Goal: Task Accomplishment & Management: Manage account settings

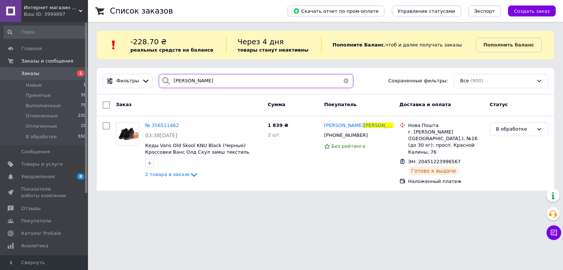
paste input "ирокий"
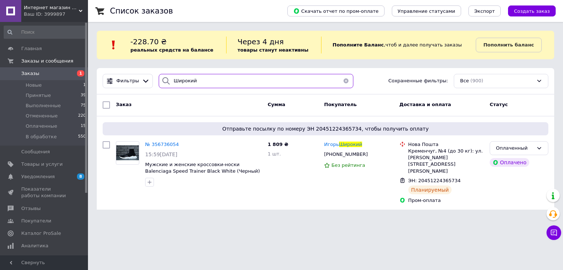
paste input "убюк"
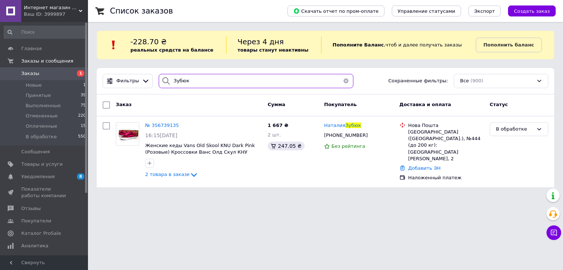
type input "Зубюк"
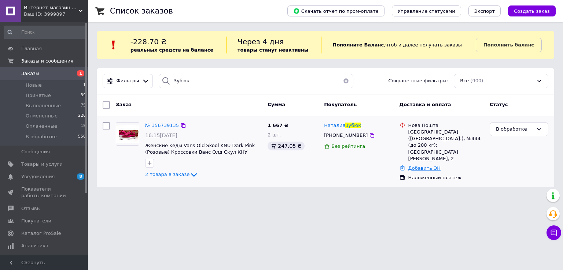
click at [415, 166] on link "Добавить ЭН" at bounding box center [424, 168] width 32 height 5
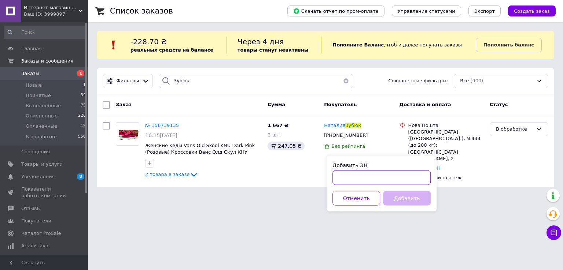
click at [353, 181] on input "Добавить ЭН" at bounding box center [381, 178] width 98 height 15
paste input "20451224700432"
type input "20451224700432"
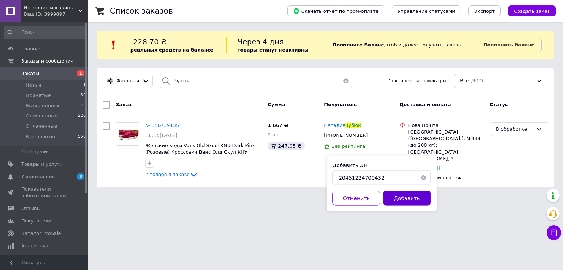
click at [400, 197] on button "Добавить" at bounding box center [407, 198] width 48 height 15
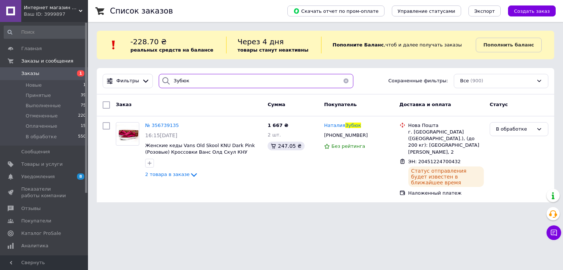
click at [230, 76] on input "Зубюк" at bounding box center [256, 81] width 195 height 14
paste input "ісяйло"
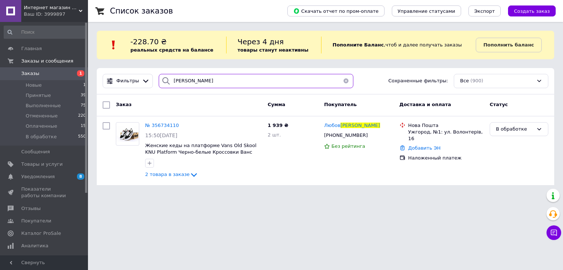
type input "[PERSON_NAME]"
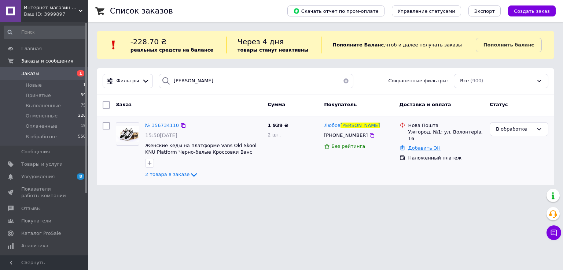
click at [413, 145] on link "Добавить ЭН" at bounding box center [424, 147] width 32 height 5
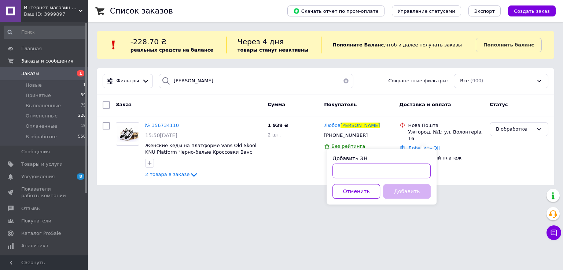
click at [390, 169] on input "Добавить ЭН" at bounding box center [381, 171] width 98 height 15
paste input "20451224700940"
type input "20451224700940"
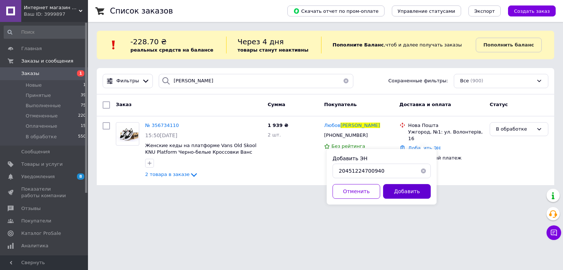
click at [390, 192] on button "Добавить" at bounding box center [407, 191] width 48 height 15
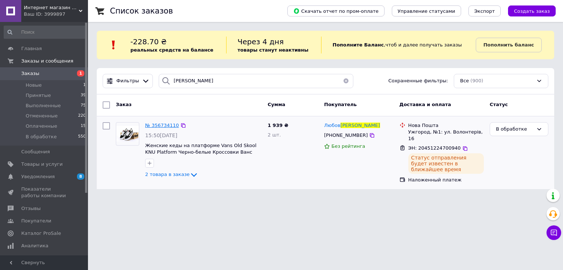
click at [158, 125] on span "№ 356734110" at bounding box center [162, 125] width 34 height 5
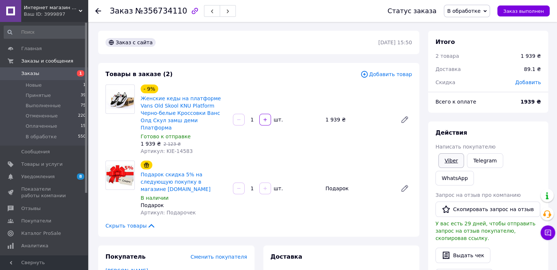
click at [453, 161] on link "Viber" at bounding box center [452, 161] width 26 height 15
click at [64, 74] on span "Заказы" at bounding box center [44, 73] width 47 height 7
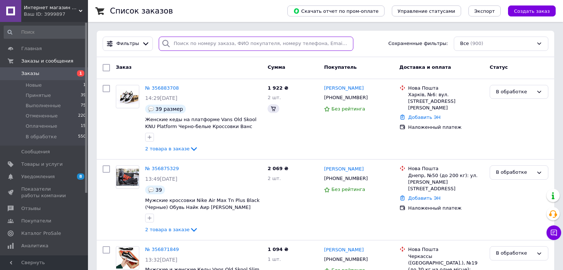
click at [206, 47] on input "search" at bounding box center [256, 44] width 195 height 14
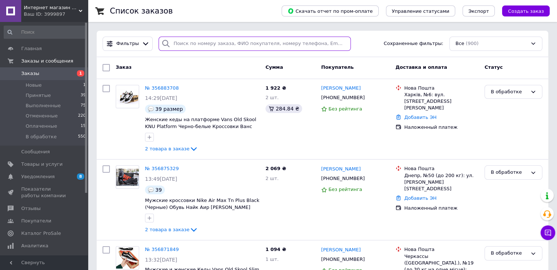
paste input "Систалюк"
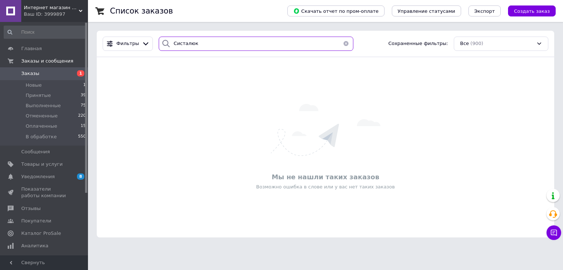
type input "Систалюк"
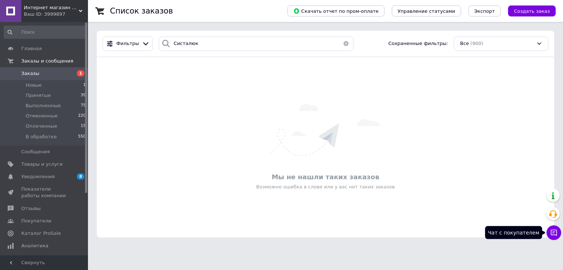
click at [548, 230] on button "Чат с покупателем" at bounding box center [553, 233] width 15 height 15
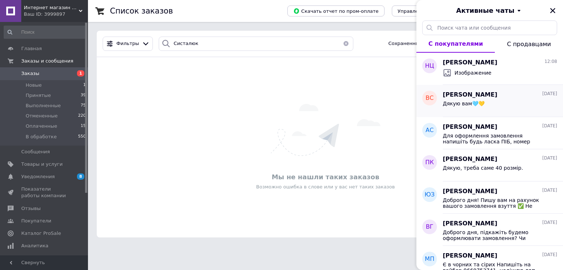
click at [493, 101] on div "Дякую вам🩵💛" at bounding box center [500, 105] width 114 height 12
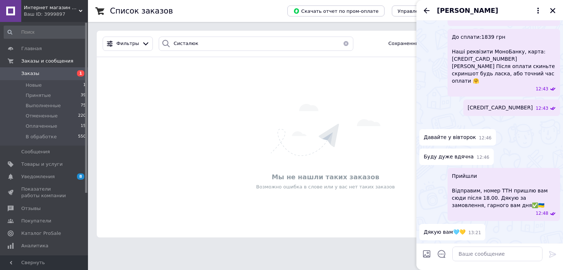
scroll to position [828, 0]
click at [527, 254] on textarea at bounding box center [497, 254] width 90 height 15
paste textarea "[PERSON_NAME] 20451224918832"
type textarea "[PERSON_NAME] 20451224918832"
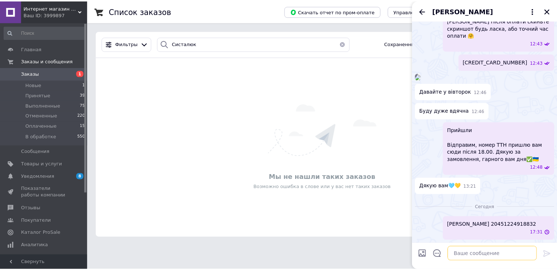
scroll to position [867, 0]
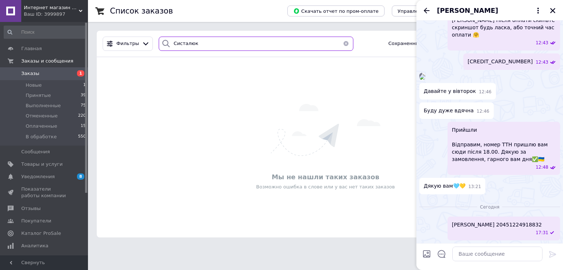
click at [208, 38] on input "Систалюк" at bounding box center [256, 44] width 195 height 14
paste input "[PERSON_NAME]"
click at [552, 12] on icon "Закрыть" at bounding box center [552, 10] width 7 height 7
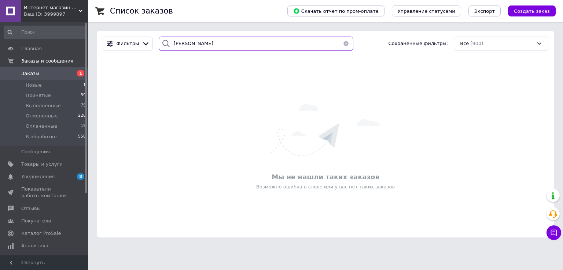
click at [267, 46] on input "[PERSON_NAME]" at bounding box center [256, 44] width 195 height 14
paste input "[PHONE_NUMBER]"
type input "[PHONE_NUMBER]"
click at [69, 71] on span "1" at bounding box center [78, 73] width 20 height 7
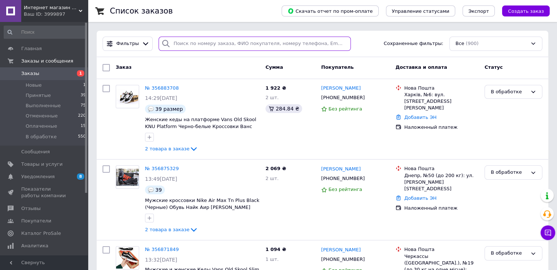
click at [210, 45] on input "search" at bounding box center [255, 44] width 192 height 14
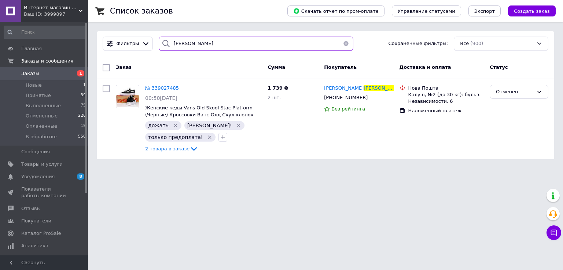
type input "[PERSON_NAME]"
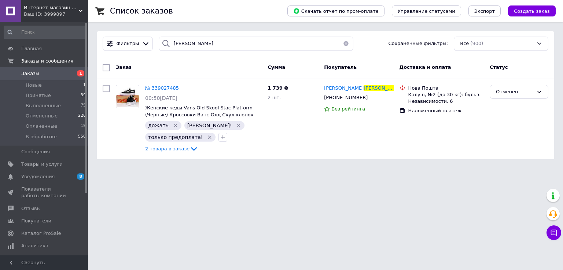
click at [66, 76] on span "Заказы" at bounding box center [44, 73] width 47 height 7
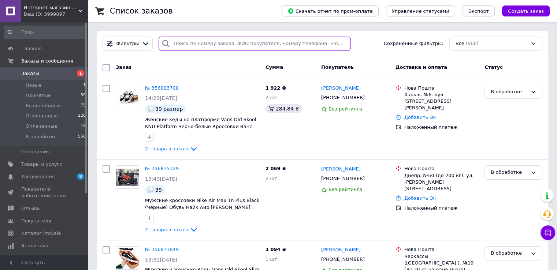
click at [216, 47] on input "search" at bounding box center [255, 44] width 192 height 14
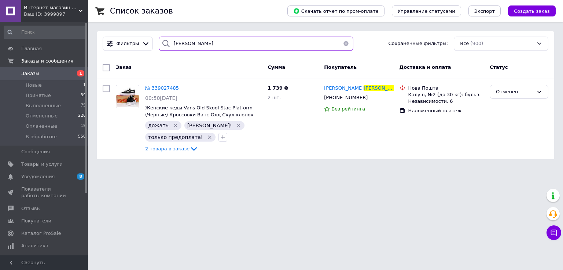
click at [191, 43] on input "[PERSON_NAME]" at bounding box center [256, 44] width 195 height 14
type input "[PERSON_NAME]"
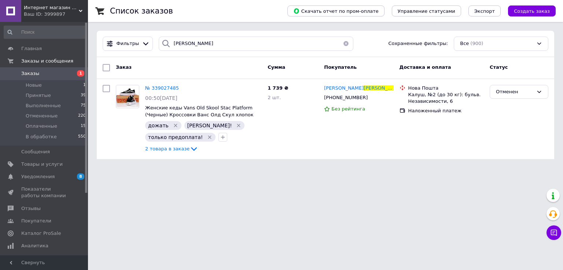
click at [57, 74] on span "Заказы" at bounding box center [44, 73] width 47 height 7
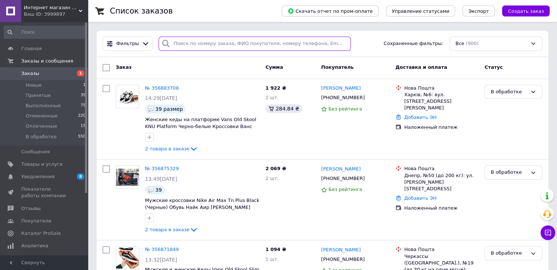
click at [197, 47] on input "search" at bounding box center [255, 44] width 192 height 14
paste input "[PERSON_NAME]"
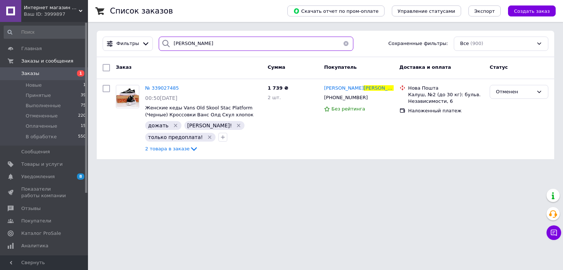
type input "[PERSON_NAME]"
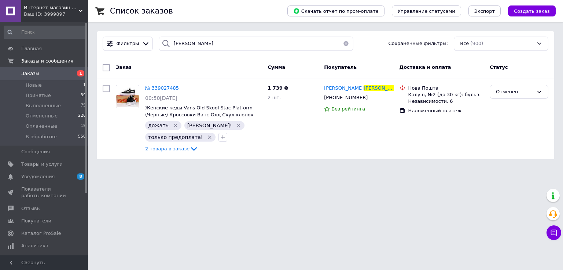
click at [50, 73] on span "Заказы" at bounding box center [44, 73] width 47 height 7
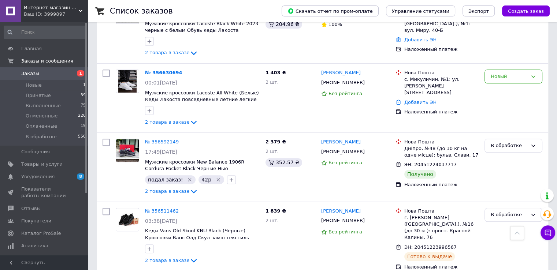
scroll to position [733, 0]
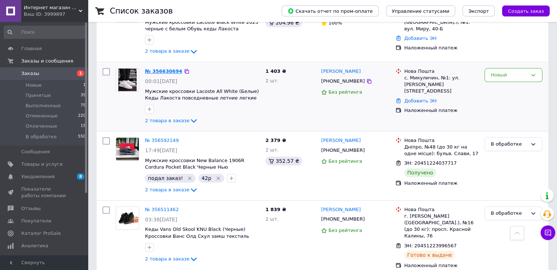
click at [155, 69] on link "№ 356630694" at bounding box center [163, 71] width 37 height 5
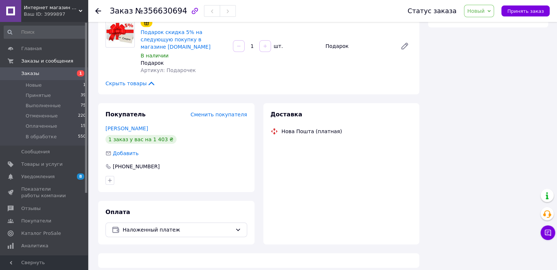
scroll to position [198, 0]
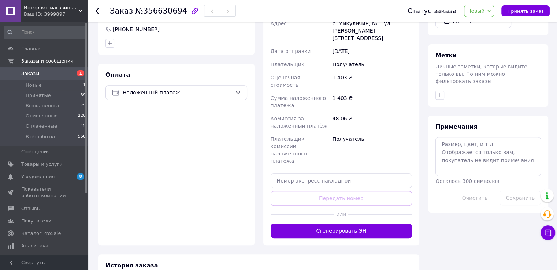
click at [225, 94] on div "Оплата Наложенный платеж" at bounding box center [176, 155] width 156 height 182
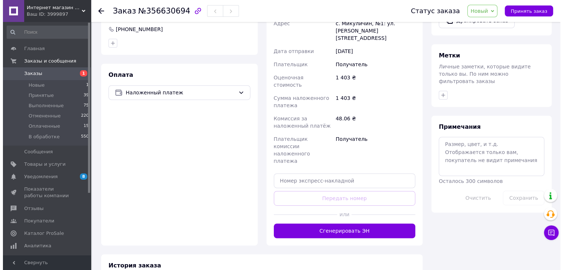
scroll to position [171, 0]
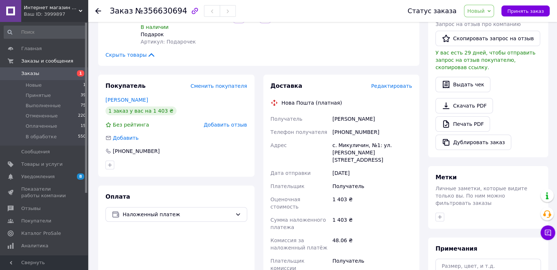
click at [226, 114] on div "Покупатель Сменить покупателя [PERSON_NAME] 1 заказ у вас на 1 403 ₴ Без рейтин…" at bounding box center [176, 126] width 156 height 102
click at [226, 122] on span "Добавить отзыв" at bounding box center [225, 125] width 43 height 6
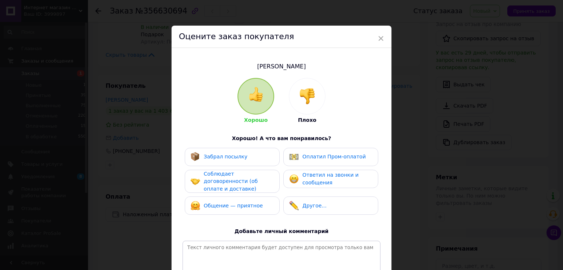
click at [306, 89] on img at bounding box center [307, 96] width 16 height 16
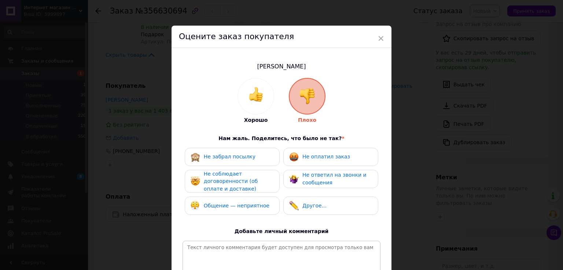
drag, startPoint x: 317, startPoint y: 152, endPoint x: 317, endPoint y: 156, distance: 3.7
click at [317, 153] on div "Не оплатил заказ" at bounding box center [319, 157] width 61 height 10
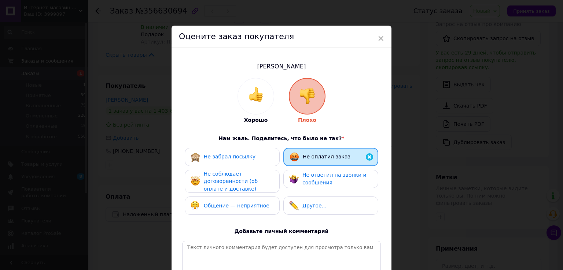
drag, startPoint x: 308, startPoint y: 181, endPoint x: 213, endPoint y: 175, distance: 94.7
click at [308, 182] on span "Не ответил на звонки и сообщения" at bounding box center [334, 179] width 64 height 14
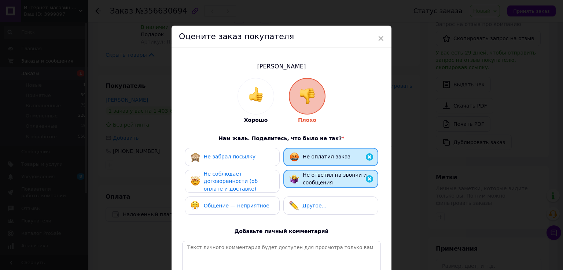
click at [222, 186] on span "Не соблюдает договоренности (об оплате и доставке)" at bounding box center [231, 181] width 54 height 21
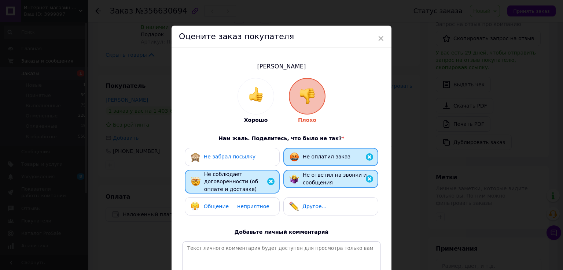
click at [229, 209] on span "Общение — неприятное" at bounding box center [237, 207] width 66 height 6
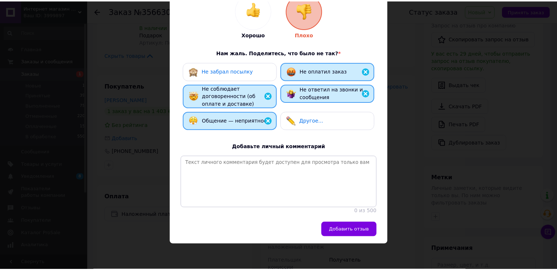
scroll to position [92, 0]
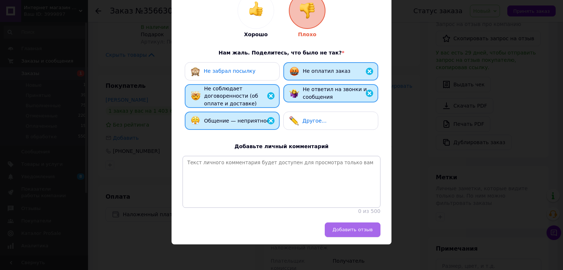
click at [348, 233] on button "Добавить отзыв" at bounding box center [353, 230] width 56 height 15
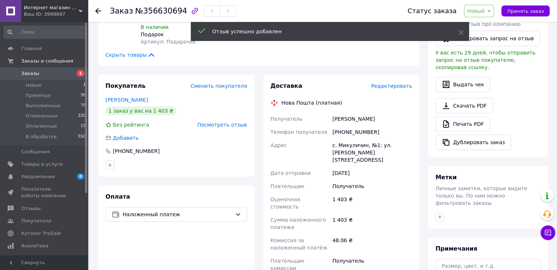
click at [485, 10] on span "Новый" at bounding box center [476, 11] width 18 height 6
click at [493, 48] on li "Отменен" at bounding box center [484, 47] width 39 height 11
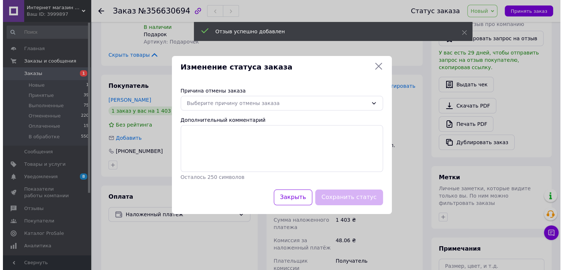
scroll to position [164, 0]
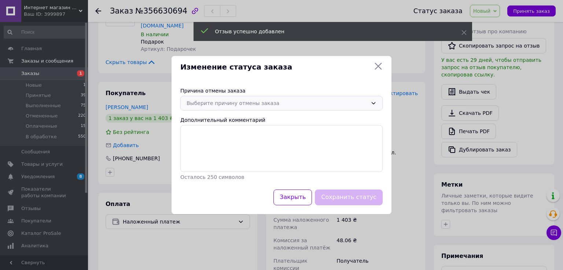
click at [210, 101] on div "Выберите причину отмены заказа" at bounding box center [276, 103] width 181 height 8
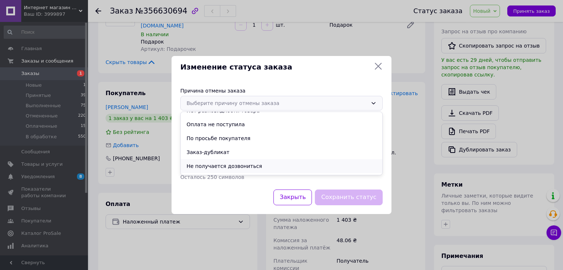
scroll to position [34, 0]
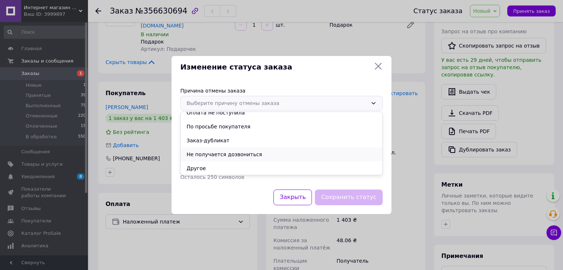
click at [225, 154] on li "Не получается дозвониться" at bounding box center [281, 155] width 201 height 14
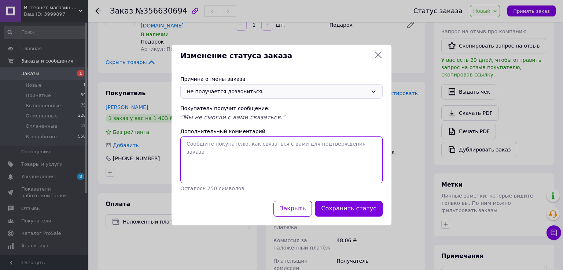
click at [225, 154] on textarea "Дополнительный комментарий" at bounding box center [281, 160] width 202 height 47
type textarea "[PERSON_NAME]"
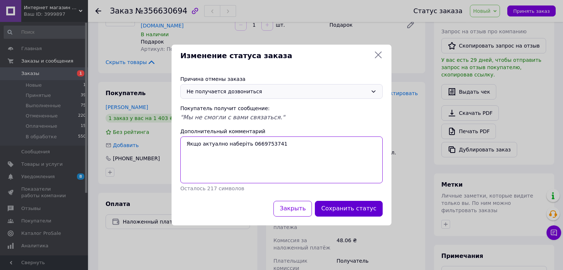
type textarea "Якщо актуално наберіть 0669753741"
click at [365, 210] on button "Сохранить статус" at bounding box center [349, 209] width 68 height 16
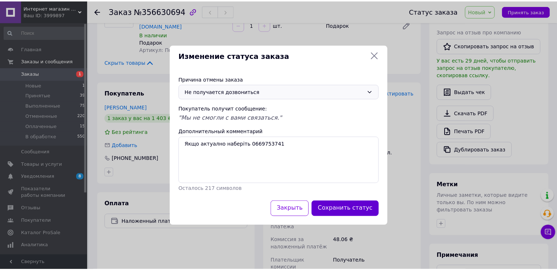
scroll to position [171, 0]
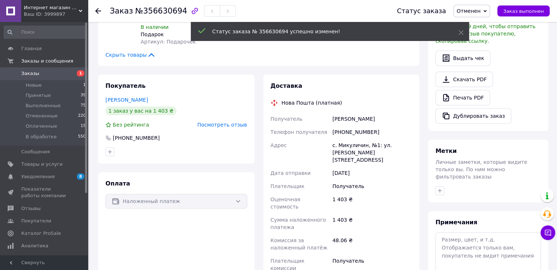
click at [51, 75] on span "Заказы" at bounding box center [44, 73] width 47 height 7
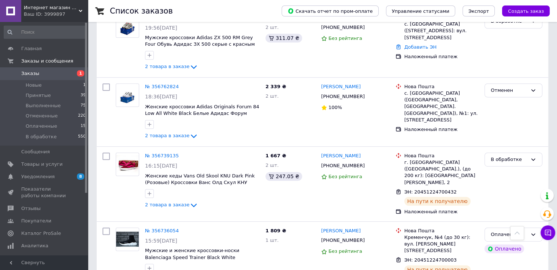
scroll to position [488, 0]
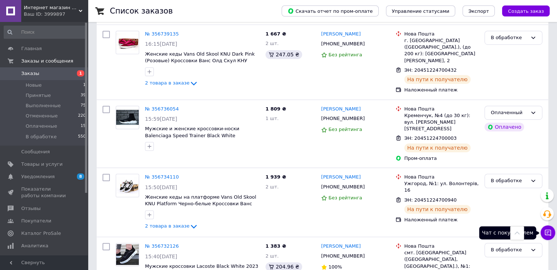
click at [551, 237] on button "Чат с покупателем" at bounding box center [548, 233] width 15 height 15
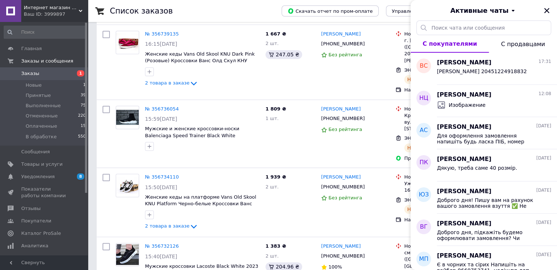
drag, startPoint x: 547, startPoint y: 12, endPoint x: 519, endPoint y: 25, distance: 30.8
click at [547, 12] on icon "Закрыть" at bounding box center [547, 10] width 7 height 7
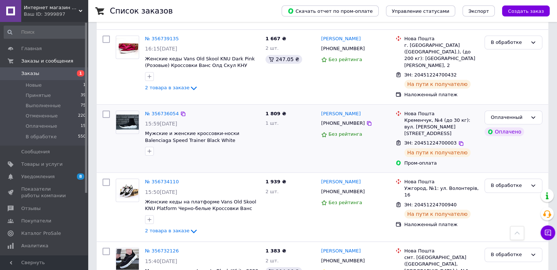
scroll to position [0, 0]
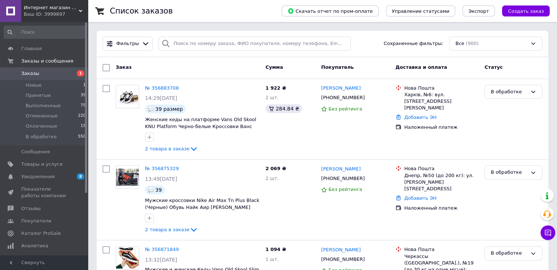
click at [42, 76] on span "Заказы" at bounding box center [44, 73] width 47 height 7
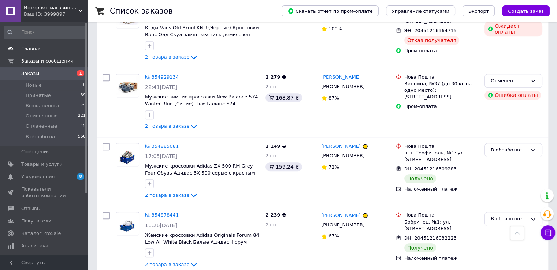
scroll to position [3175, 0]
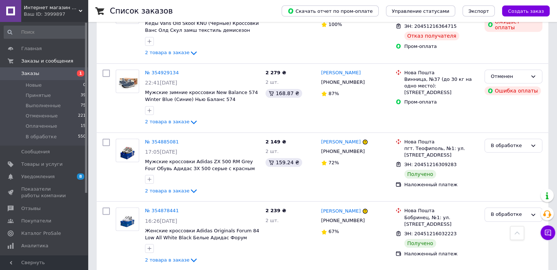
click at [36, 73] on span "Заказы" at bounding box center [30, 73] width 18 height 7
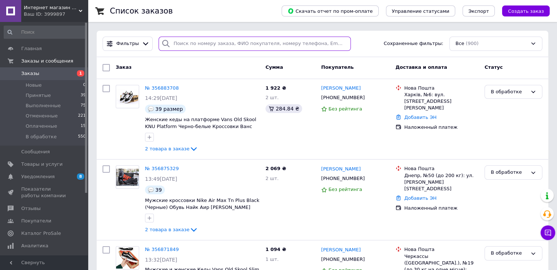
click at [227, 42] on input "search" at bounding box center [255, 44] width 192 height 14
paste input "[PERSON_NAME]"
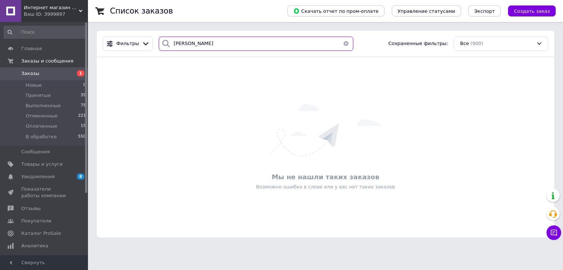
paste input "руговий"
paste input "ідберезн"
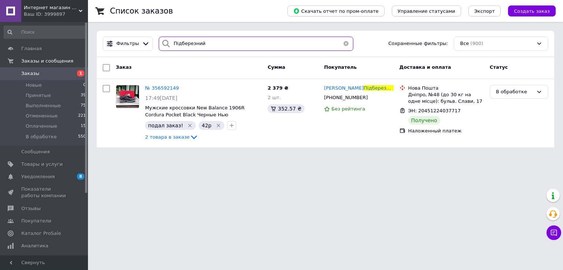
paste input "20451224845371"
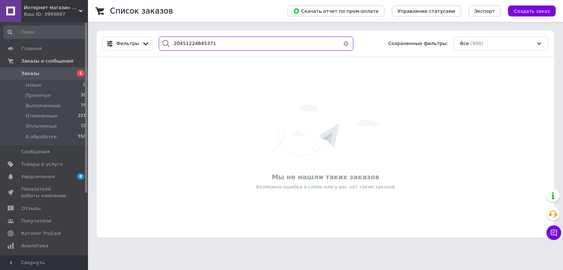
paste input "Чалый"
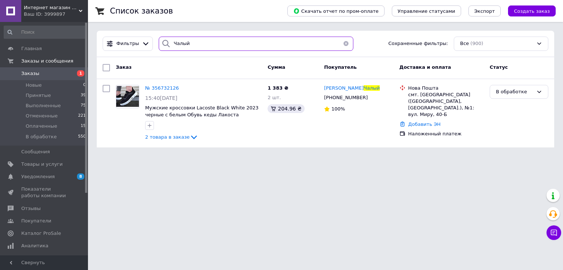
type input "Чалый"
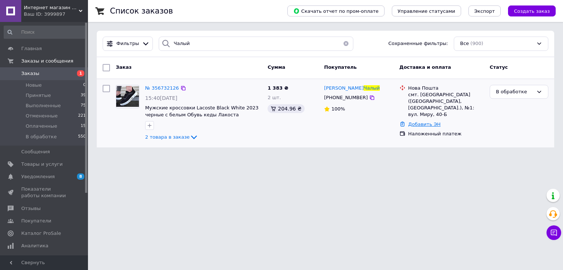
click at [424, 123] on link "Добавить ЭН" at bounding box center [424, 124] width 32 height 5
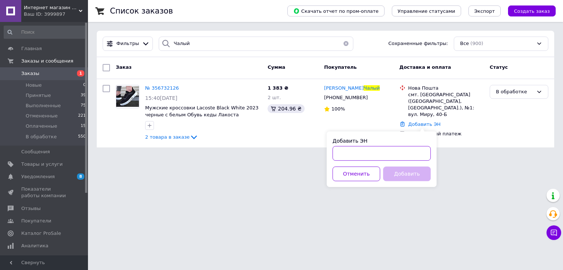
click at [409, 148] on input "Добавить ЭН" at bounding box center [381, 153] width 98 height 15
paste input "20451224845371"
type input "20451224845371"
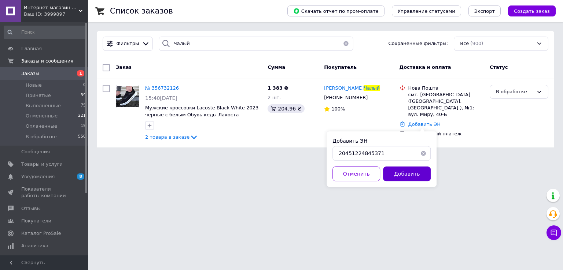
click at [403, 171] on button "Добавить" at bounding box center [407, 174] width 48 height 15
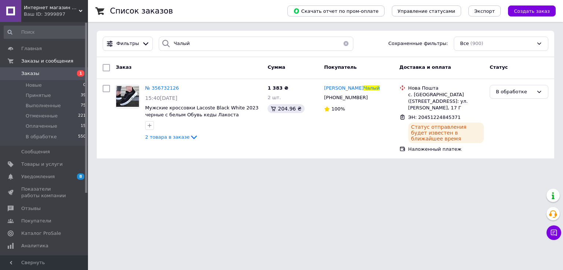
click at [66, 69] on link "Заказы 1" at bounding box center [45, 73] width 90 height 12
